Goal: Check status: Check status

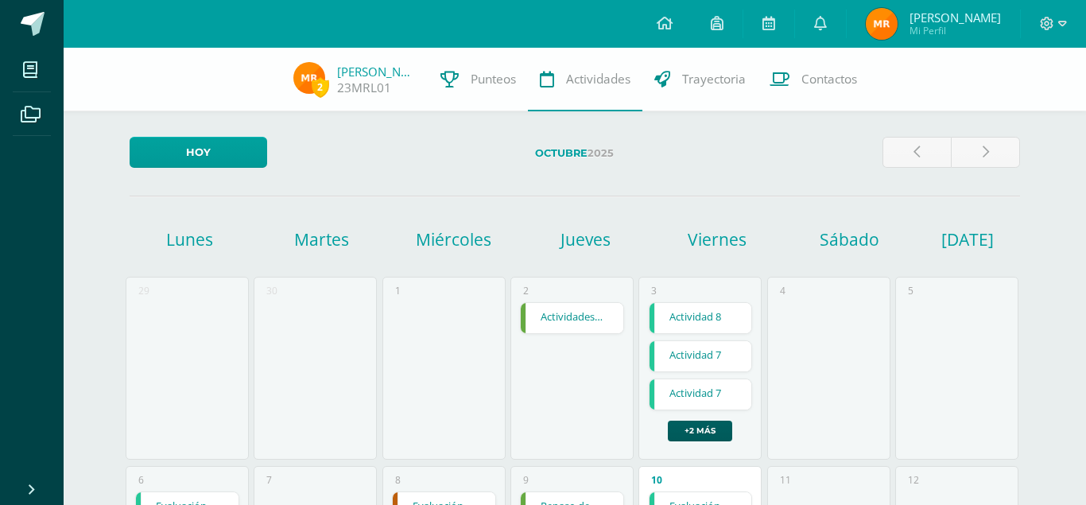
click at [898, 21] on img at bounding box center [882, 24] width 32 height 32
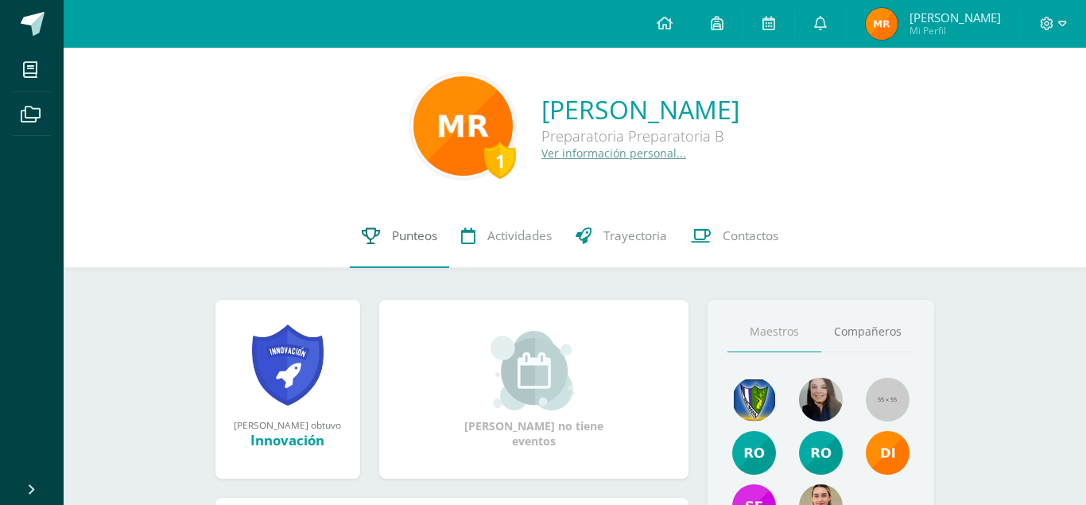
click at [418, 226] on link "Punteos" at bounding box center [399, 236] width 99 height 64
